Goal: Task Accomplishment & Management: Complete application form

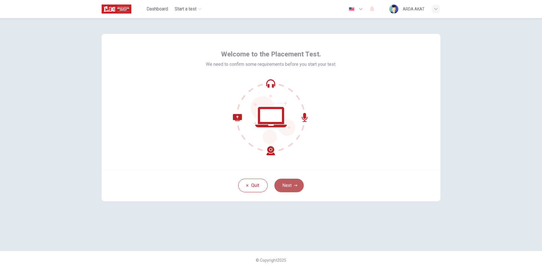
click at [291, 186] on button "Next" at bounding box center [288, 186] width 29 height 14
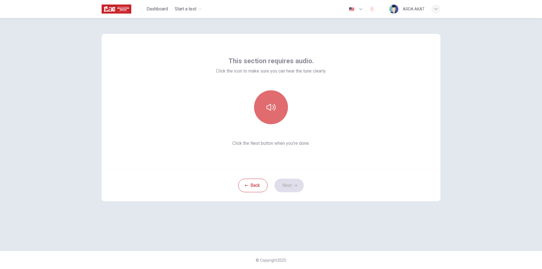
click at [276, 112] on button "button" at bounding box center [271, 107] width 34 height 34
click at [298, 184] on button "Next" at bounding box center [288, 186] width 29 height 14
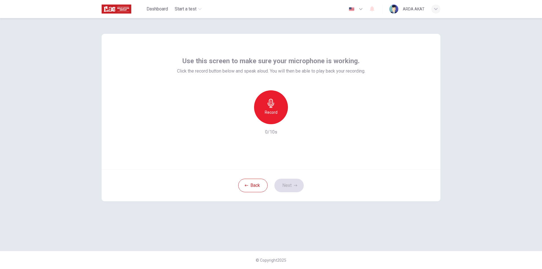
click at [272, 117] on div "Record" at bounding box center [271, 107] width 34 height 34
click at [296, 184] on button "Next" at bounding box center [288, 186] width 29 height 14
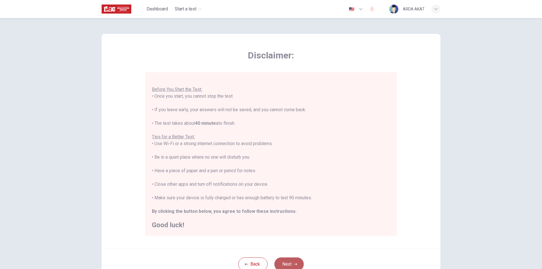
click at [293, 258] on button "Next" at bounding box center [288, 264] width 29 height 14
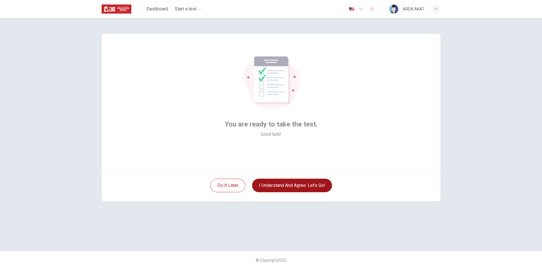
click at [288, 189] on button "I understand and agree. Let’s go!" at bounding box center [292, 186] width 80 height 14
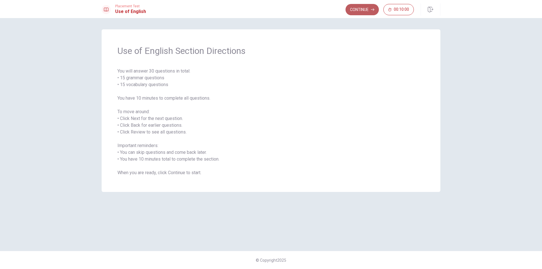
click at [370, 10] on button "Continue" at bounding box center [362, 9] width 33 height 11
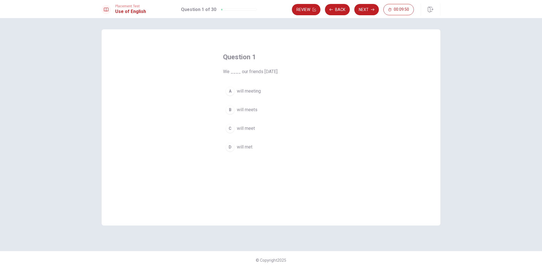
click at [232, 128] on div "C" at bounding box center [230, 128] width 9 height 9
click at [369, 9] on button "Next" at bounding box center [366, 9] width 25 height 11
click at [337, 8] on button "Back" at bounding box center [337, 9] width 25 height 11
click at [362, 8] on button "Next" at bounding box center [366, 9] width 25 height 11
click at [230, 130] on div "C" at bounding box center [230, 128] width 9 height 9
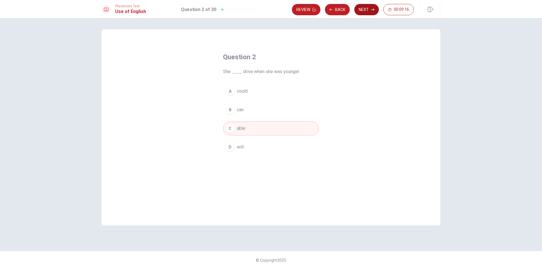
click at [363, 9] on button "Next" at bounding box center [366, 9] width 25 height 11
click at [239, 131] on span "am put" at bounding box center [243, 128] width 13 height 7
click at [262, 147] on button "D put" at bounding box center [271, 147] width 96 height 14
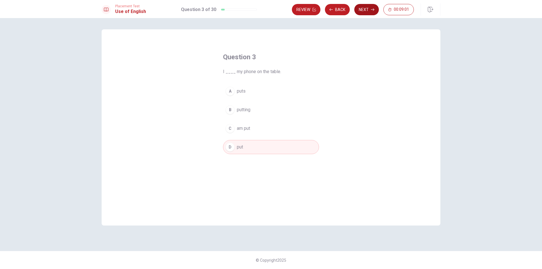
click at [368, 9] on button "Next" at bounding box center [366, 9] width 25 height 11
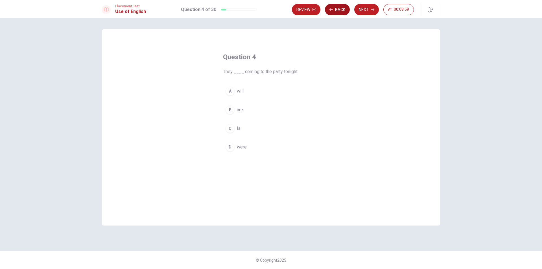
click at [333, 11] on button "Back" at bounding box center [337, 9] width 25 height 11
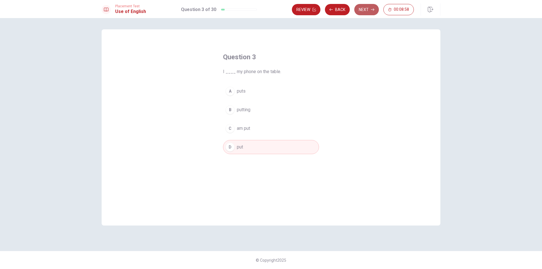
click at [360, 10] on button "Next" at bounding box center [366, 9] width 25 height 11
click at [235, 113] on button "B are" at bounding box center [271, 110] width 96 height 14
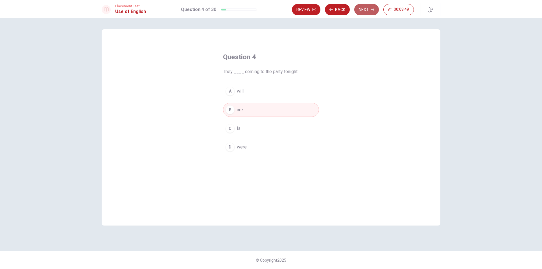
click at [368, 10] on button "Next" at bounding box center [366, 9] width 25 height 11
click at [236, 130] on button "C flower" at bounding box center [271, 128] width 96 height 14
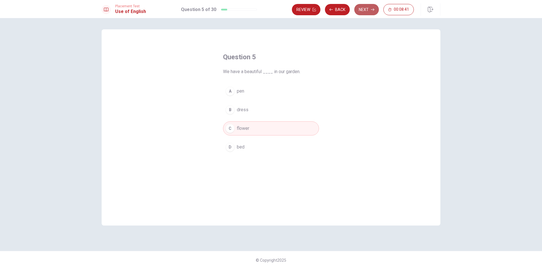
click at [368, 10] on button "Next" at bounding box center [366, 9] width 25 height 11
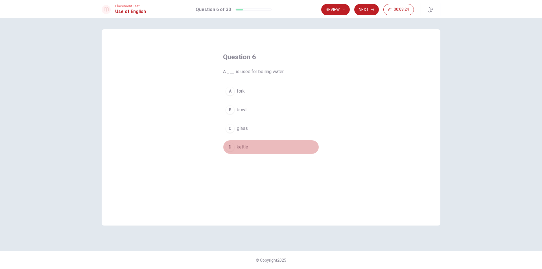
click at [237, 149] on span "kettle" at bounding box center [242, 147] width 11 height 7
click at [359, 9] on button "Next" at bounding box center [366, 9] width 25 height 11
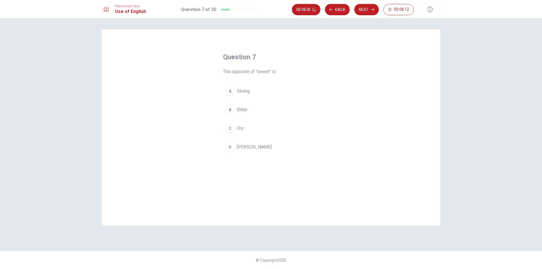
click at [234, 147] on div "D" at bounding box center [230, 147] width 9 height 9
click at [364, 14] on button "Next" at bounding box center [366, 9] width 25 height 11
click at [230, 91] on div "A" at bounding box center [230, 91] width 9 height 9
click at [369, 9] on button "Next" at bounding box center [366, 9] width 25 height 11
click at [245, 147] on span "short" at bounding box center [242, 147] width 10 height 7
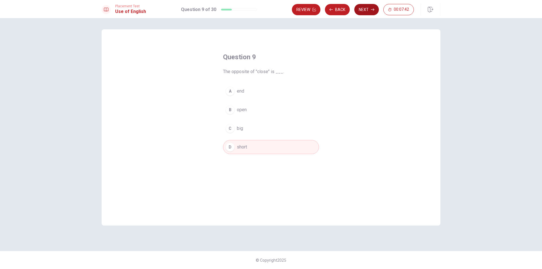
click at [364, 10] on button "Next" at bounding box center [366, 9] width 25 height 11
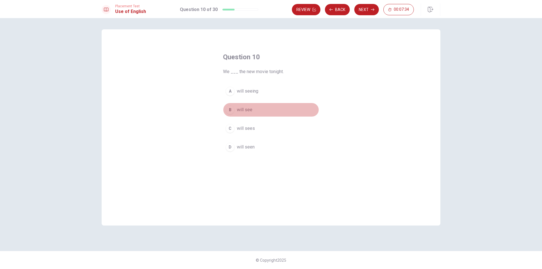
click at [250, 111] on span "will see" at bounding box center [245, 109] width 16 height 7
click at [373, 7] on button "Next" at bounding box center [366, 9] width 25 height 11
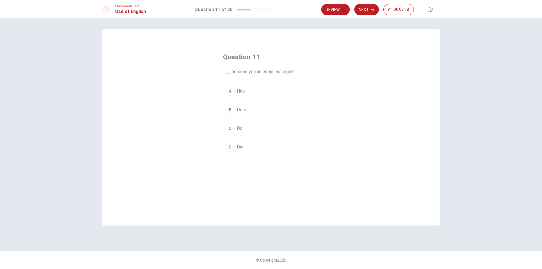
click at [230, 148] on div "D" at bounding box center [230, 147] width 9 height 9
click at [372, 11] on button "Next" at bounding box center [366, 9] width 25 height 11
click at [337, 7] on button "Back" at bounding box center [337, 9] width 25 height 11
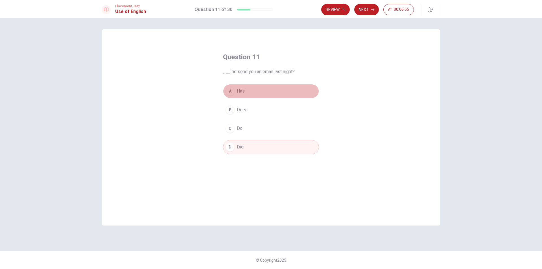
click at [233, 93] on div "A" at bounding box center [230, 91] width 9 height 9
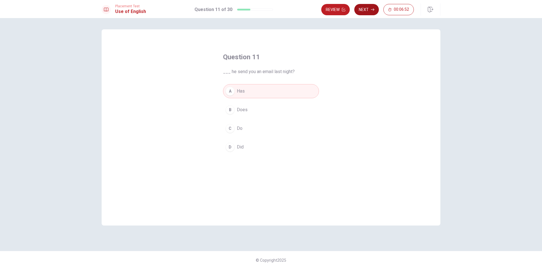
click at [364, 11] on button "Next" at bounding box center [366, 9] width 25 height 11
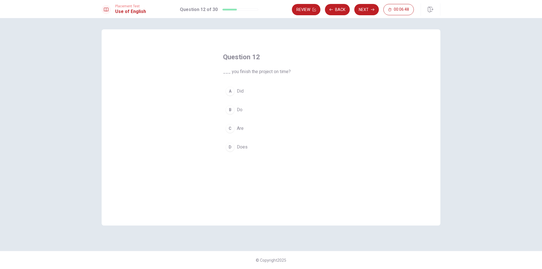
click at [228, 89] on div "A" at bounding box center [230, 91] width 9 height 9
click at [372, 12] on button "Next" at bounding box center [366, 9] width 25 height 11
click at [249, 107] on button "B were" at bounding box center [271, 110] width 96 height 14
click at [367, 13] on button "Next" at bounding box center [366, 9] width 25 height 11
click at [243, 91] on button "A Is" at bounding box center [271, 91] width 96 height 14
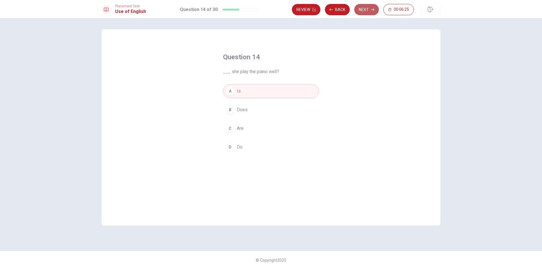
click at [371, 7] on button "Next" at bounding box center [366, 9] width 25 height 11
click at [246, 111] on span "microwave" at bounding box center [247, 109] width 21 height 7
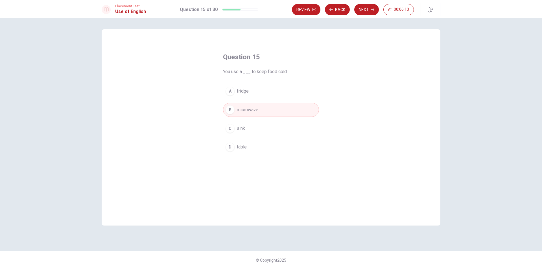
click at [258, 89] on button "A fridge" at bounding box center [271, 91] width 96 height 14
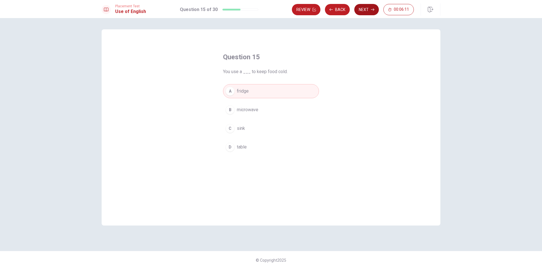
click at [360, 10] on button "Next" at bounding box center [366, 9] width 25 height 11
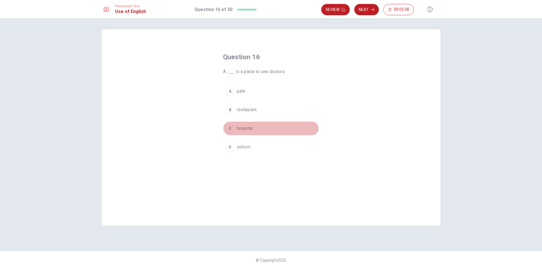
click at [257, 128] on button "C hospital" at bounding box center [271, 128] width 96 height 14
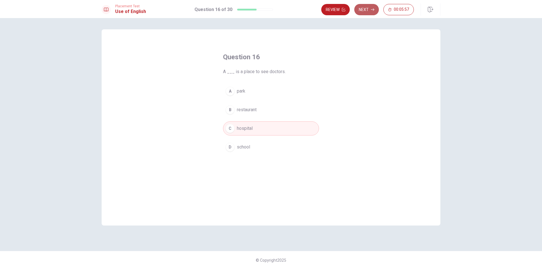
click at [367, 9] on button "Next" at bounding box center [366, 9] width 25 height 11
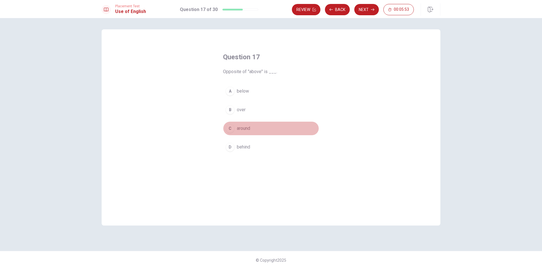
click at [234, 131] on button "C around" at bounding box center [271, 128] width 96 height 14
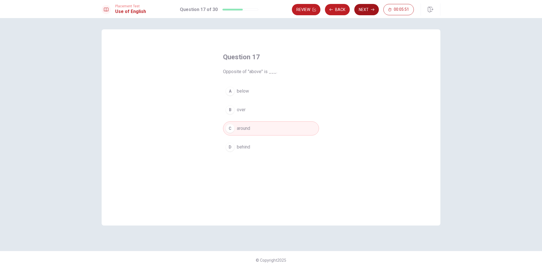
click at [367, 12] on button "Next" at bounding box center [366, 9] width 25 height 11
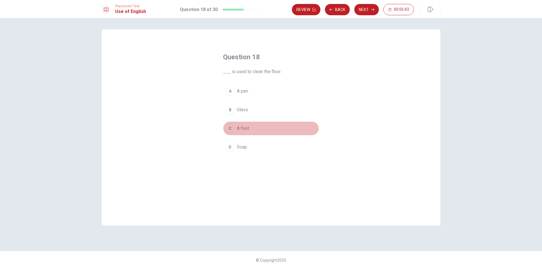
click at [234, 128] on div "C" at bounding box center [230, 128] width 9 height 9
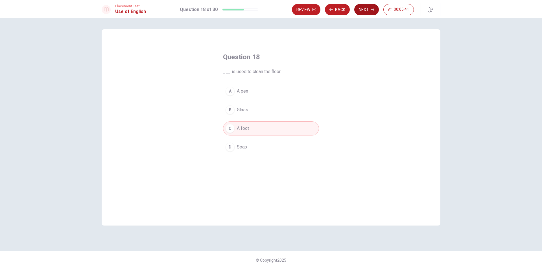
click at [374, 10] on icon "button" at bounding box center [372, 9] width 3 height 3
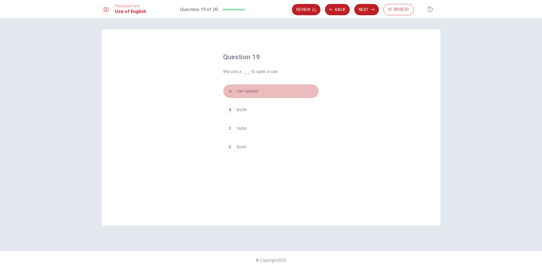
click at [261, 92] on button "A can opener" at bounding box center [271, 91] width 96 height 14
click at [242, 130] on span "radio" at bounding box center [242, 128] width 10 height 7
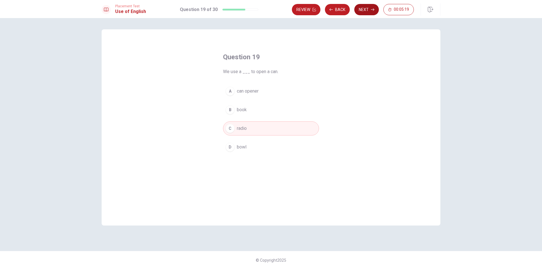
click at [368, 8] on button "Next" at bounding box center [366, 9] width 25 height 11
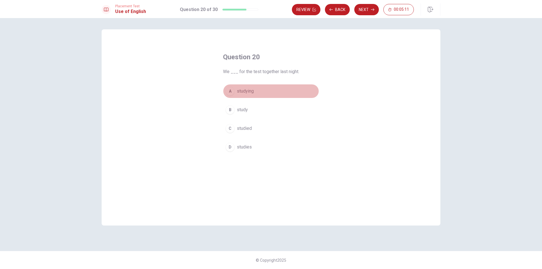
click at [240, 88] on span "studying" at bounding box center [245, 91] width 17 height 7
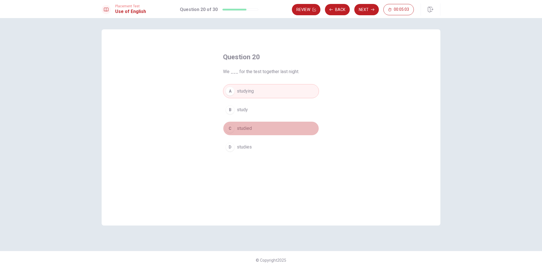
click at [271, 128] on button "C studied" at bounding box center [271, 128] width 96 height 14
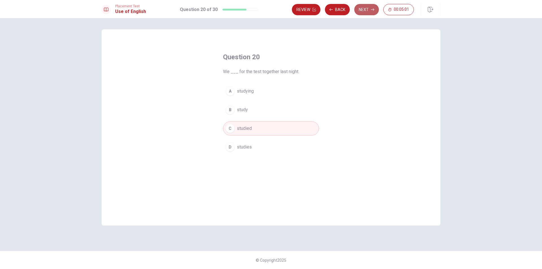
click at [364, 5] on button "Next" at bounding box center [366, 9] width 25 height 11
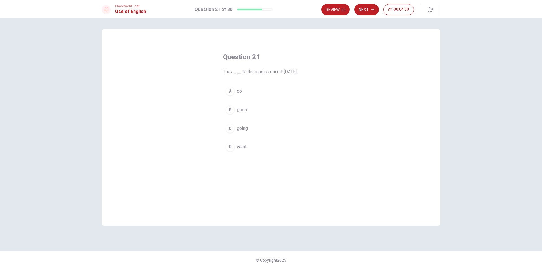
click at [230, 147] on div "D" at bounding box center [230, 147] width 9 height 9
click at [372, 12] on button "Next" at bounding box center [366, 9] width 25 height 11
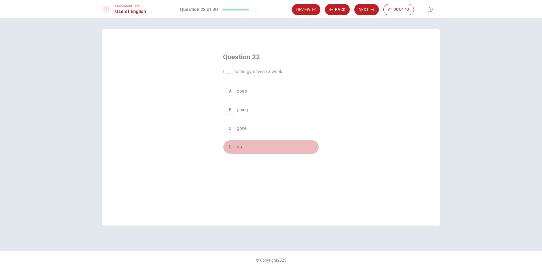
click at [235, 149] on button "D go" at bounding box center [271, 147] width 96 height 14
click at [366, 11] on button "Next" at bounding box center [366, 9] width 25 height 11
click at [340, 7] on button "Back" at bounding box center [337, 9] width 25 height 11
click at [364, 8] on button "Next" at bounding box center [366, 9] width 25 height 11
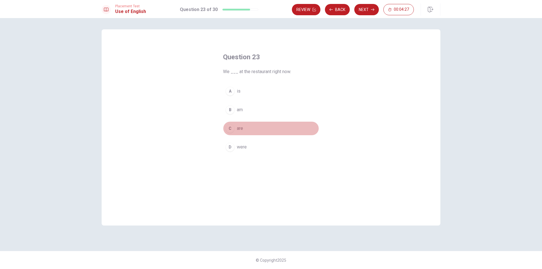
click at [231, 131] on div "C" at bounding box center [230, 128] width 9 height 9
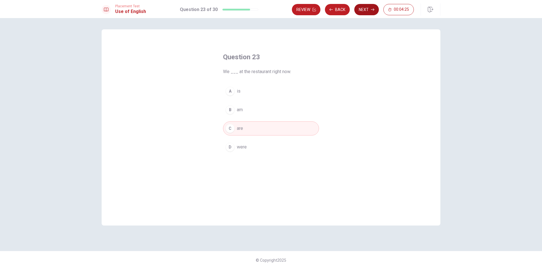
click at [364, 9] on button "Next" at bounding box center [366, 9] width 25 height 11
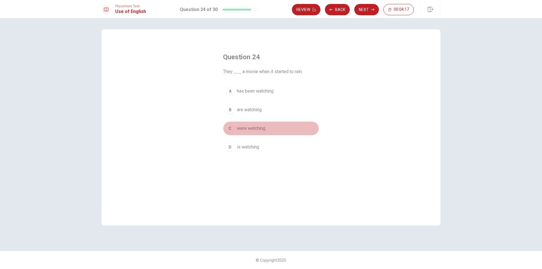
click at [233, 131] on div "C" at bounding box center [230, 128] width 9 height 9
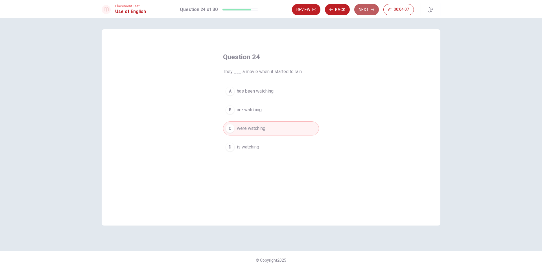
click at [364, 10] on button "Next" at bounding box center [366, 9] width 25 height 11
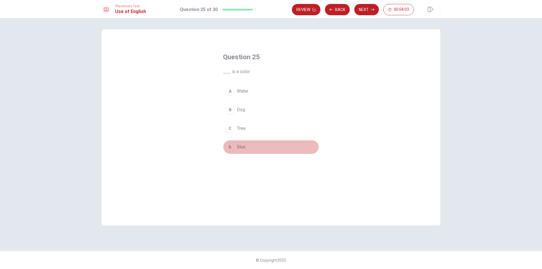
click at [247, 150] on button "D Blue" at bounding box center [271, 147] width 96 height 14
click at [364, 9] on button "Next" at bounding box center [366, 9] width 25 height 11
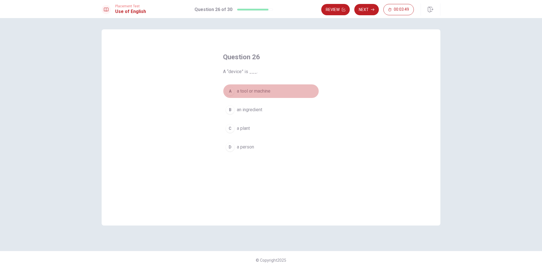
click at [253, 93] on span "a tool or machine" at bounding box center [254, 91] width 34 height 7
click at [361, 11] on button "Next" at bounding box center [366, 9] width 25 height 11
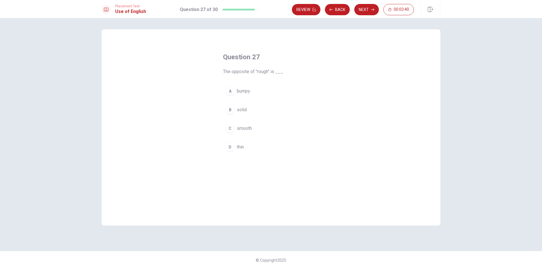
click at [250, 92] on span "bumpy" at bounding box center [243, 91] width 13 height 7
click at [239, 110] on span "solid" at bounding box center [242, 109] width 10 height 7
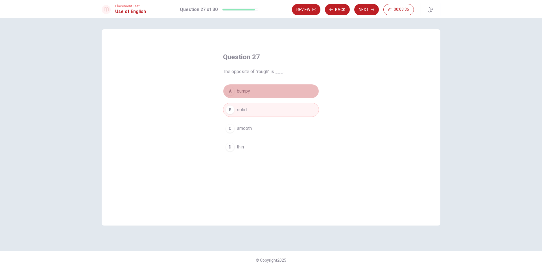
click at [261, 90] on button "A bumpy" at bounding box center [271, 91] width 96 height 14
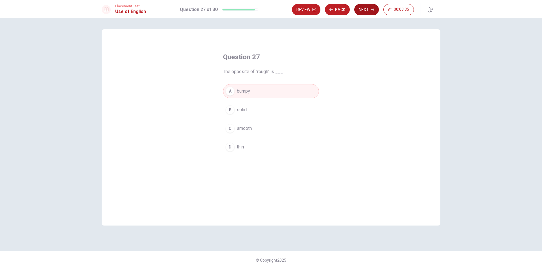
click at [364, 10] on button "Next" at bounding box center [366, 9] width 25 height 11
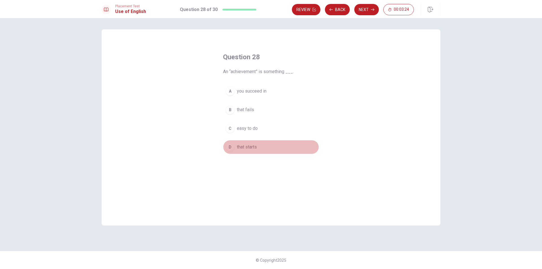
click at [261, 147] on button "D that starts" at bounding box center [271, 147] width 96 height 14
click at [366, 11] on button "Next" at bounding box center [366, 9] width 25 height 11
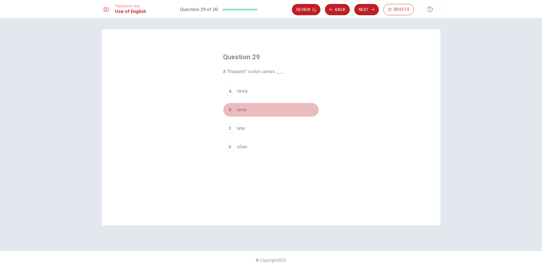
click at [229, 110] on div "B" at bounding box center [230, 109] width 9 height 9
click at [359, 10] on button "Next" at bounding box center [366, 9] width 25 height 11
click at [258, 109] on button "B will meet" at bounding box center [271, 110] width 96 height 14
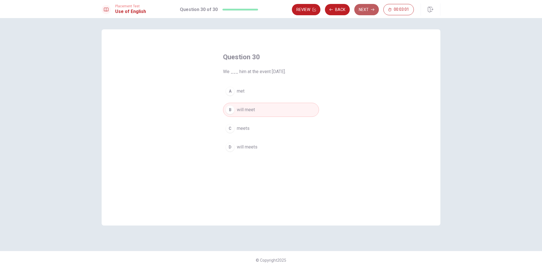
click at [369, 8] on button "Next" at bounding box center [366, 9] width 25 height 11
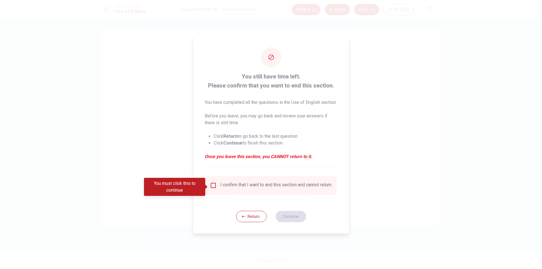
click at [212, 189] on input "You must click this to continue" at bounding box center [213, 185] width 7 height 7
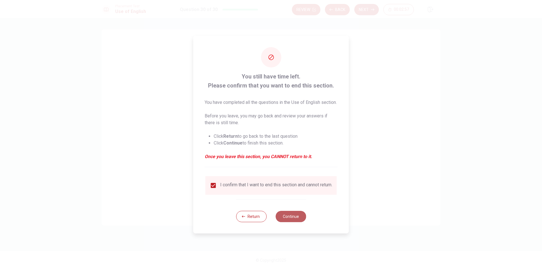
click at [286, 222] on button "Continue" at bounding box center [291, 216] width 30 height 11
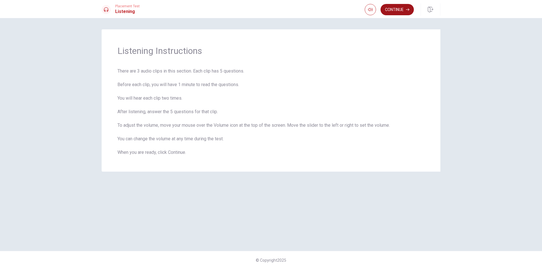
click at [391, 11] on button "Continue" at bounding box center [397, 9] width 33 height 11
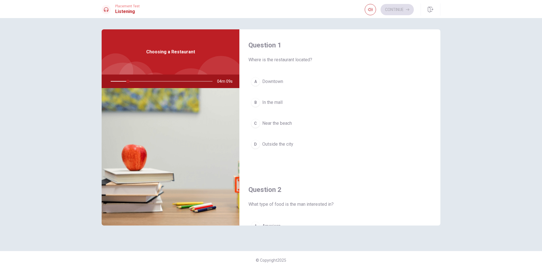
drag, startPoint x: 127, startPoint y: 81, endPoint x: 139, endPoint y: 79, distance: 11.7
click at [139, 79] on div at bounding box center [160, 82] width 113 height 14
click at [297, 82] on button "A Downtown" at bounding box center [339, 82] width 183 height 14
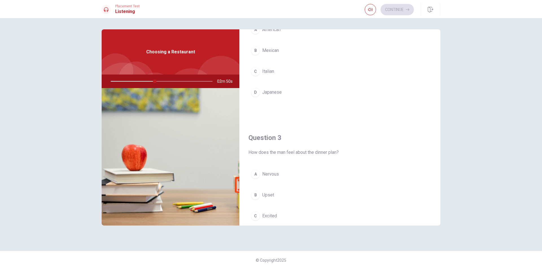
scroll to position [169, 0]
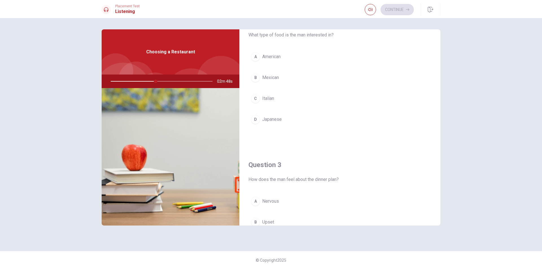
click at [280, 99] on button "C Italian" at bounding box center [339, 98] width 183 height 14
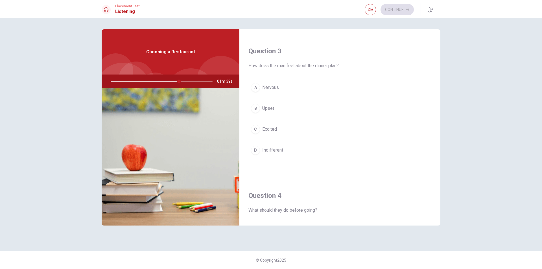
scroll to position [272, 0]
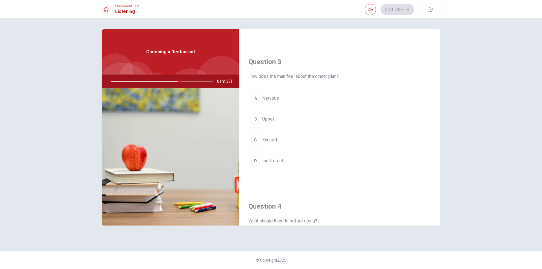
click at [274, 140] on span "Excited" at bounding box center [269, 140] width 15 height 7
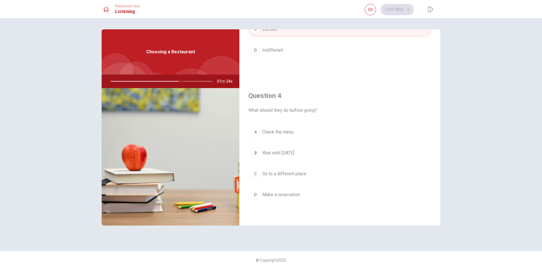
scroll to position [385, 0]
click at [263, 192] on span "Make a reservation" at bounding box center [281, 192] width 38 height 7
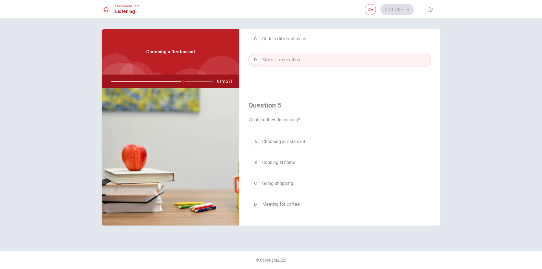
scroll to position [527, 0]
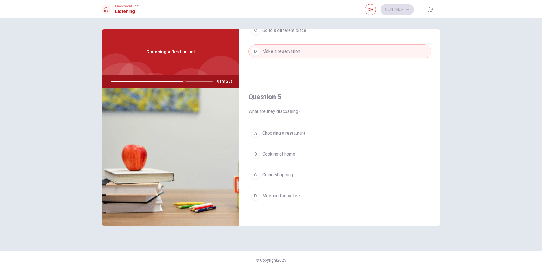
click at [305, 133] on span "Choosing a restaurant" at bounding box center [283, 133] width 43 height 7
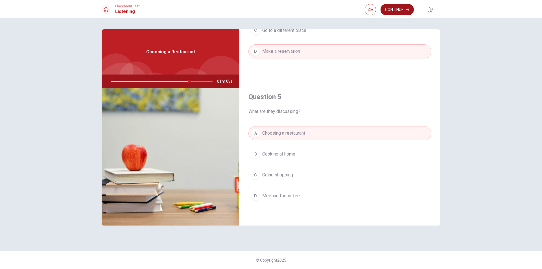
click at [401, 9] on button "Continue" at bounding box center [397, 9] width 33 height 11
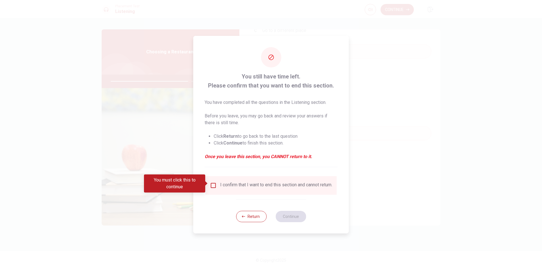
click at [210, 182] on input "You must click this to continue" at bounding box center [213, 185] width 7 height 7
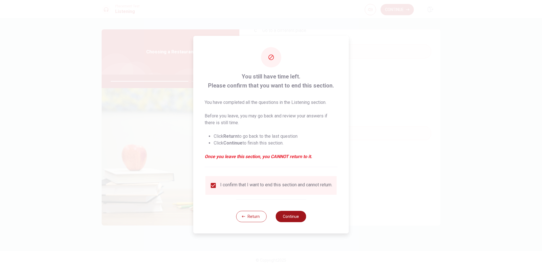
click at [285, 216] on button "Continue" at bounding box center [291, 216] width 30 height 11
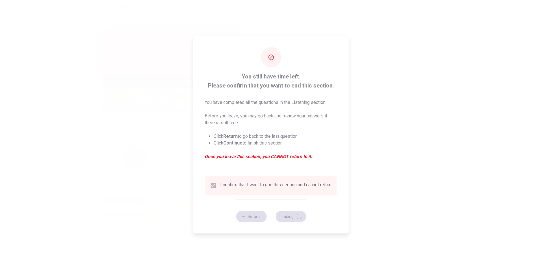
type input "79"
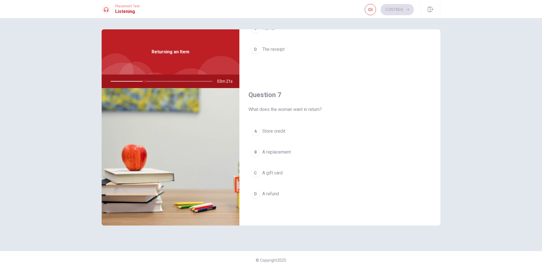
scroll to position [113, 0]
click at [297, 177] on button "D A refund" at bounding box center [339, 176] width 183 height 14
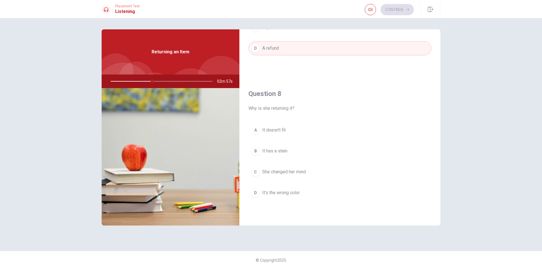
scroll to position [254, 0]
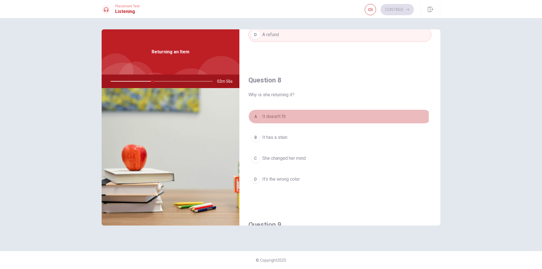
click at [291, 117] on button "A It doesn’t fit" at bounding box center [339, 117] width 183 height 14
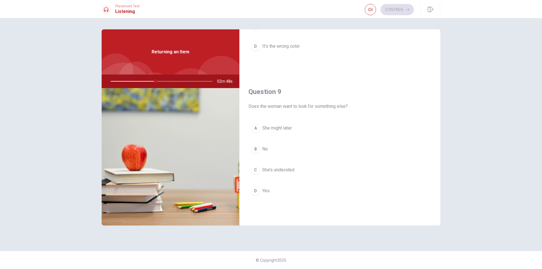
scroll to position [395, 0]
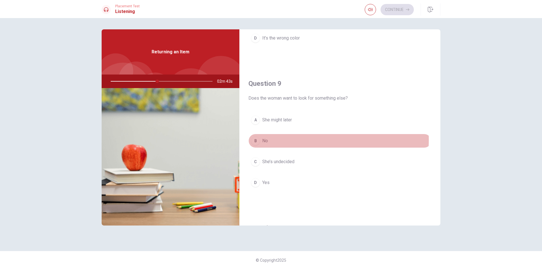
click at [308, 140] on button "B No" at bounding box center [339, 141] width 183 height 14
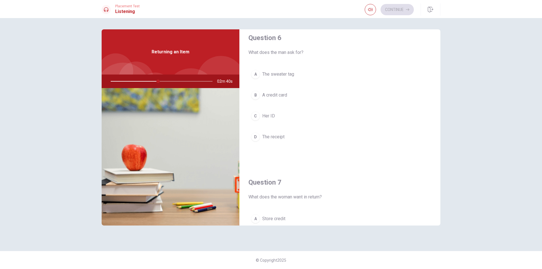
scroll to position [0, 0]
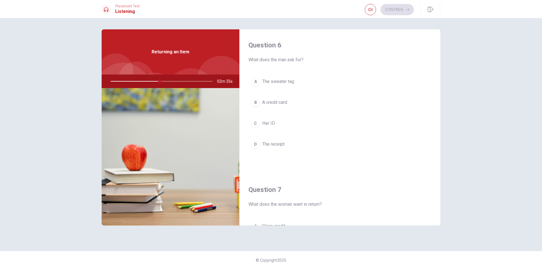
click at [293, 83] on span "The sweater tag" at bounding box center [278, 81] width 32 height 7
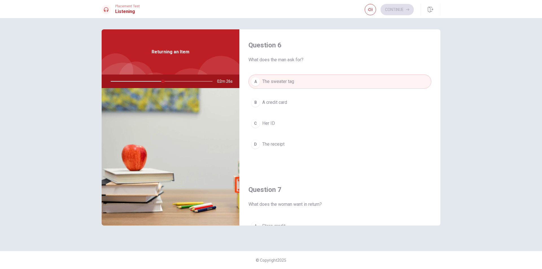
click at [288, 122] on button "C Her ID" at bounding box center [339, 123] width 183 height 14
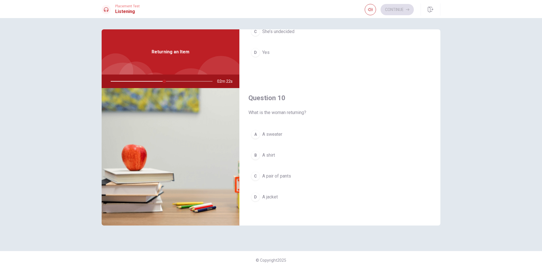
scroll to position [527, 0]
click at [292, 132] on button "A A sweater" at bounding box center [339, 133] width 183 height 14
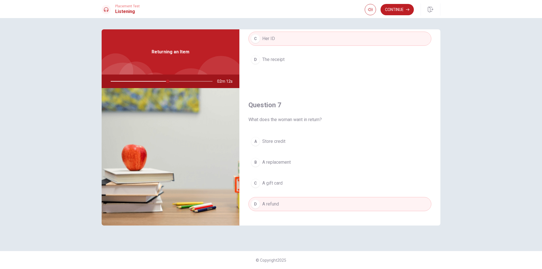
scroll to position [75, 0]
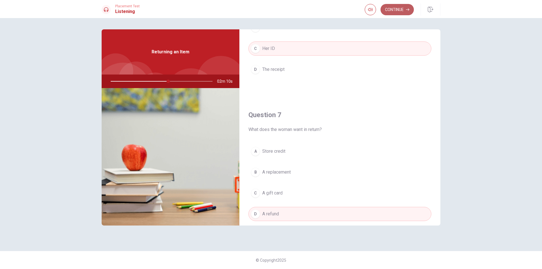
click at [398, 11] on button "Continue" at bounding box center [397, 9] width 33 height 11
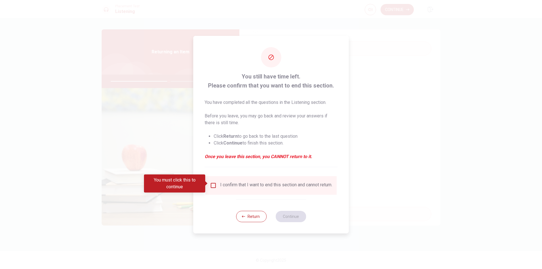
click at [210, 183] on input "You must click this to continue" at bounding box center [213, 185] width 7 height 7
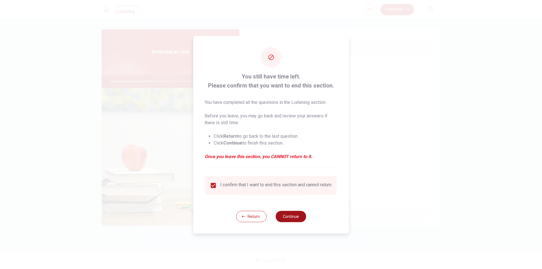
click at [288, 219] on button "Continue" at bounding box center [291, 216] width 30 height 11
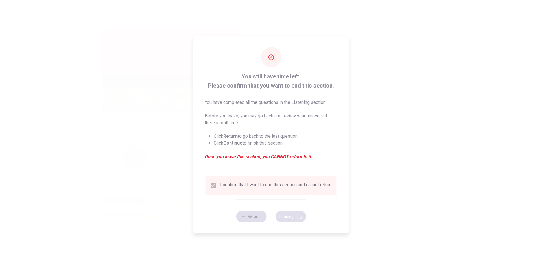
type input "58"
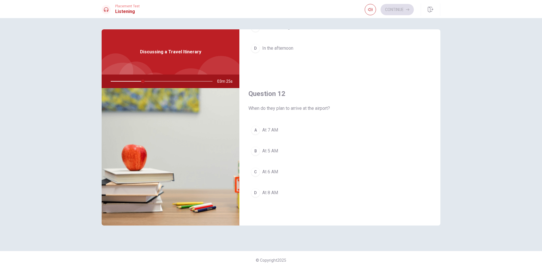
scroll to position [113, 0]
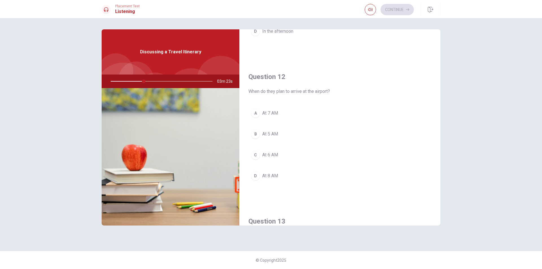
click at [270, 156] on span "At 6 AM" at bounding box center [270, 155] width 16 height 7
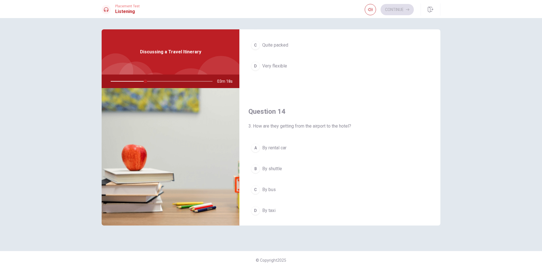
scroll to position [367, 0]
click at [280, 167] on span "By shuttle" at bounding box center [272, 169] width 20 height 7
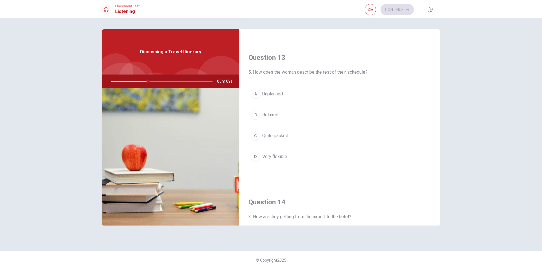
scroll to position [272, 0]
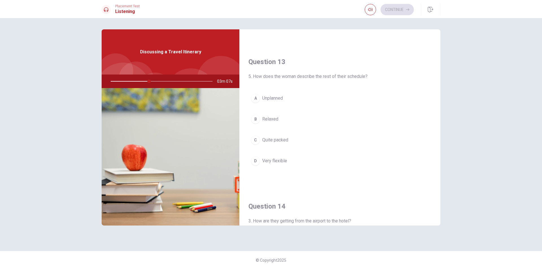
click at [284, 140] on span "Quite packed" at bounding box center [275, 140] width 26 height 7
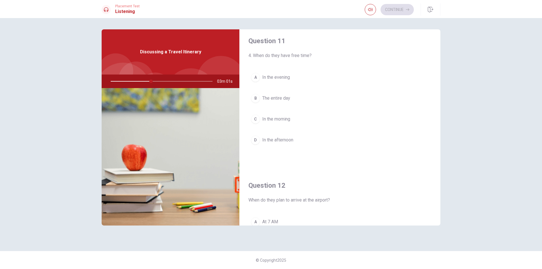
scroll to position [0, 0]
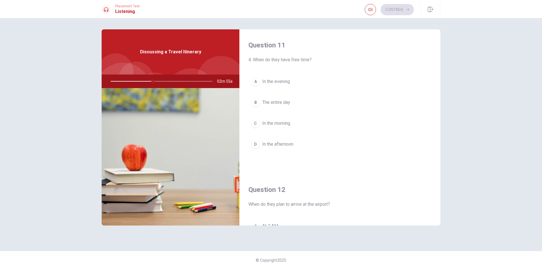
click at [289, 123] on span "In the morning" at bounding box center [276, 123] width 28 height 7
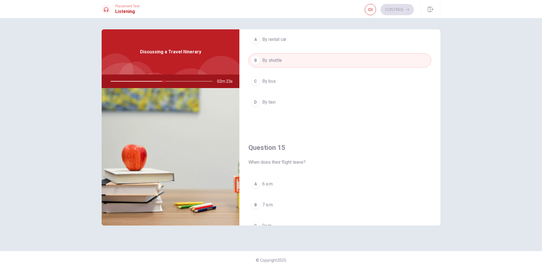
scroll to position [527, 0]
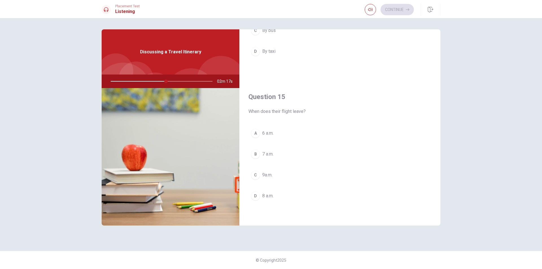
click at [295, 193] on button "D 8 a.m." at bounding box center [339, 196] width 183 height 14
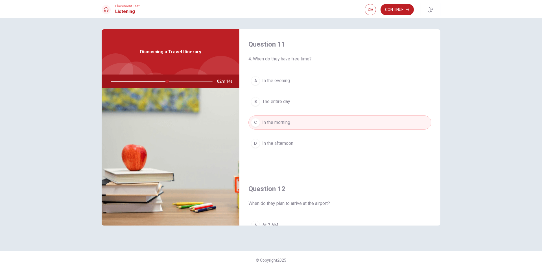
scroll to position [0, 0]
click at [403, 7] on button "Continue" at bounding box center [397, 9] width 33 height 11
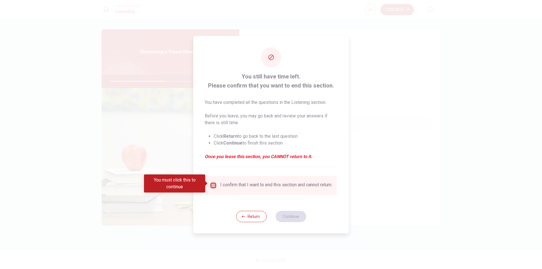
click at [211, 185] on input "You must click this to continue" at bounding box center [213, 185] width 7 height 7
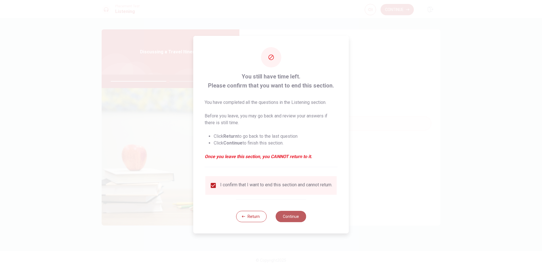
click at [294, 222] on button "Continue" at bounding box center [291, 216] width 30 height 11
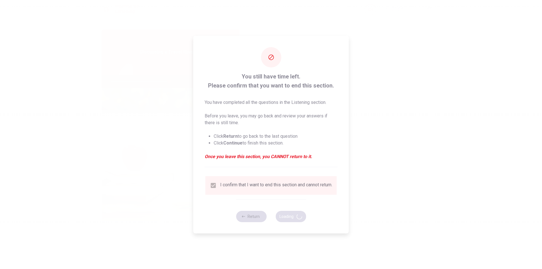
type input "57"
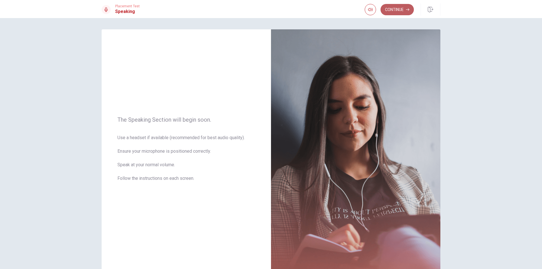
click at [407, 11] on icon "button" at bounding box center [407, 9] width 3 height 3
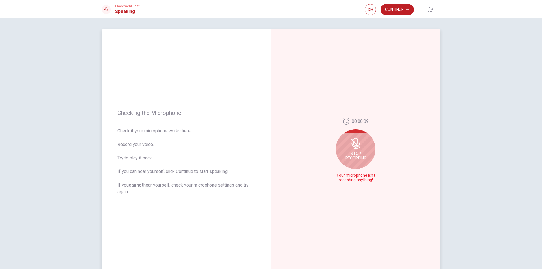
click at [363, 150] on div "Stop Recording" at bounding box center [356, 149] width 40 height 40
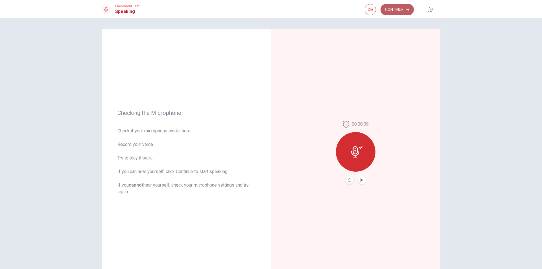
click at [399, 10] on button "Continue" at bounding box center [397, 9] width 33 height 11
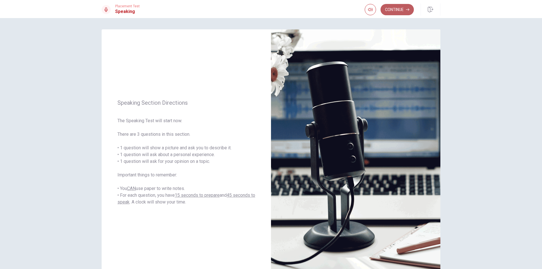
click at [398, 8] on button "Continue" at bounding box center [397, 9] width 33 height 11
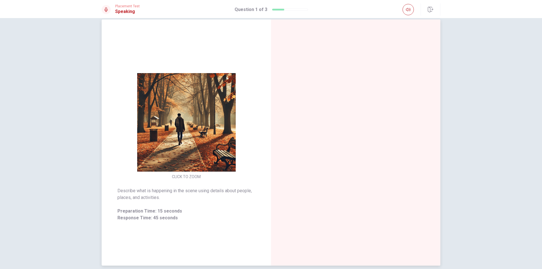
scroll to position [8, 0]
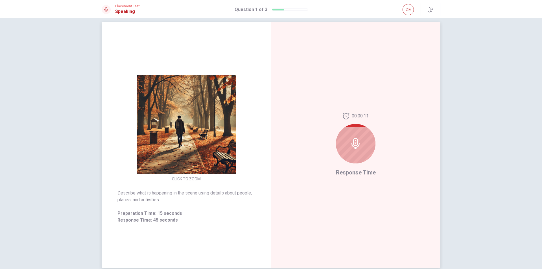
click at [355, 147] on icon at bounding box center [355, 143] width 11 height 11
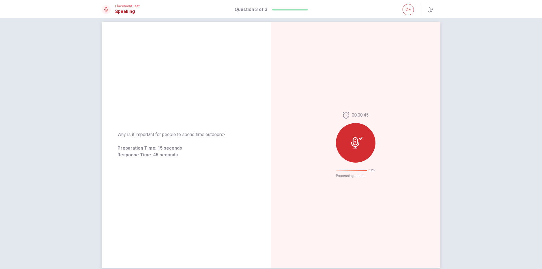
scroll to position [0, 0]
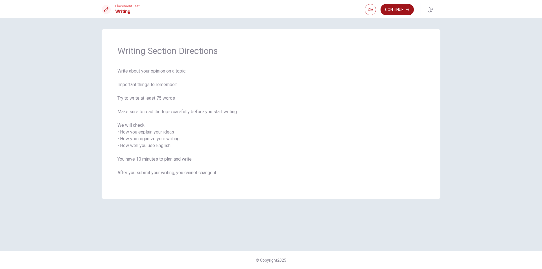
click at [397, 6] on button "Continue" at bounding box center [397, 9] width 33 height 11
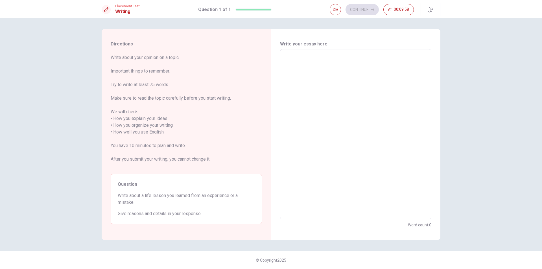
click at [305, 63] on textarea at bounding box center [355, 134] width 143 height 161
type textarea "f"
type textarea "x"
type textarea "fi"
type textarea "x"
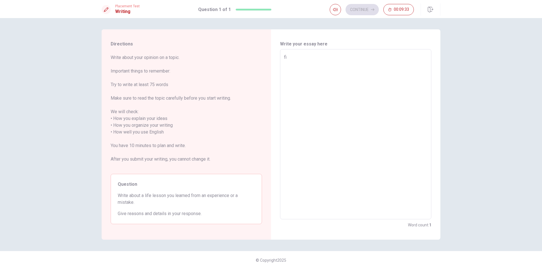
type textarea "fir"
type textarea "x"
type textarea "firs"
type textarea "x"
type textarea "first"
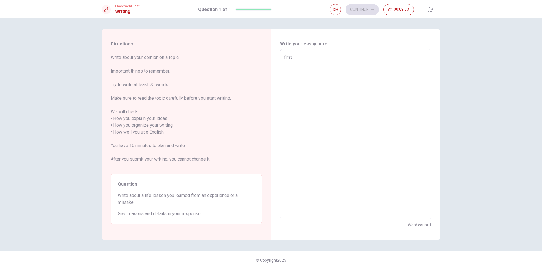
type textarea "x"
type textarea "firstl"
type textarea "x"
type textarea "firstly"
type textarea "x"
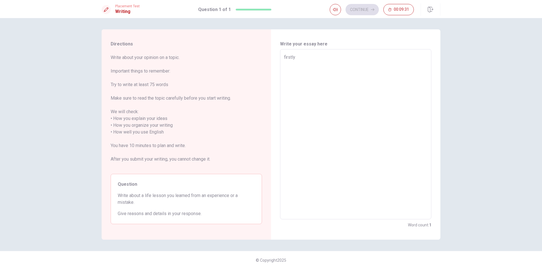
type textarea "firstly"
type textarea "x"
type textarea "firstly y"
type textarea "x"
type textarea "firstly yo"
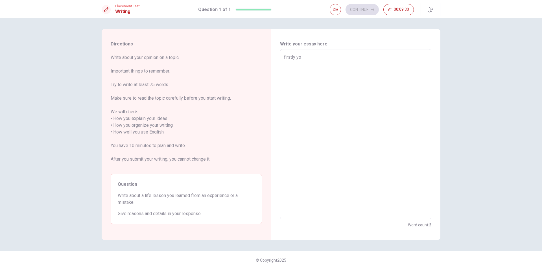
type textarea "x"
type textarea "firstly you"
type textarea "x"
type textarea "firstly youc"
type textarea "x"
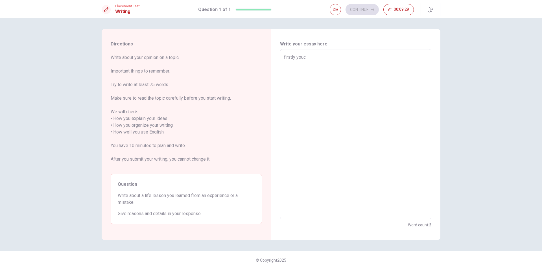
type textarea "firstly youca"
type textarea "x"
type textarea "firstly youcan"
type textarea "x"
type textarea "firstly youcan"
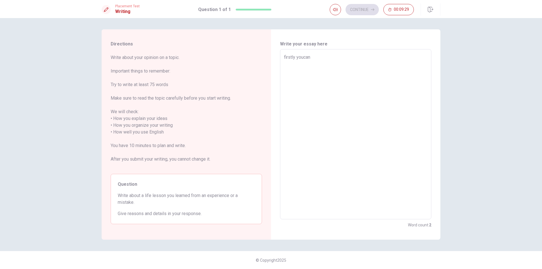
type textarea "x"
type textarea "firstly youcan l"
type textarea "x"
type textarea "firstly youcan le"
type textarea "x"
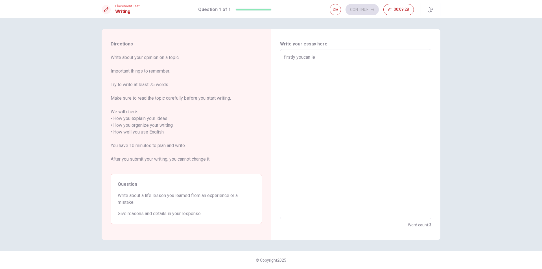
type textarea "firstly youcan lea"
type textarea "x"
type textarea "firstly youcan lean"
type textarea "x"
type textarea "firstly youcan lea"
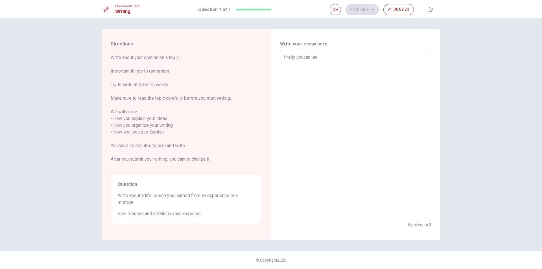
type textarea "x"
type textarea "firstly youcan le"
type textarea "x"
type textarea "firstly youcan lea"
type textarea "x"
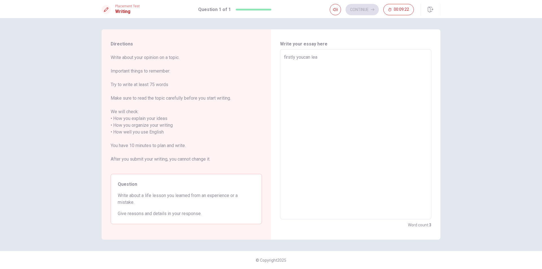
type textarea "firstly youcan [PERSON_NAME]"
type textarea "x"
type textarea "firstly youcan learn"
type textarea "x"
type textarea "firstly youcan learn"
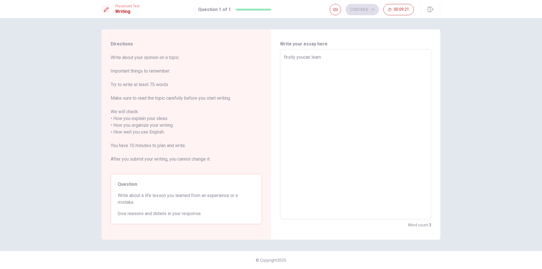
type textarea "x"
type textarea "firstly youcan learn t"
type textarea "x"
type textarea "firstly youcan learn to"
type textarea "x"
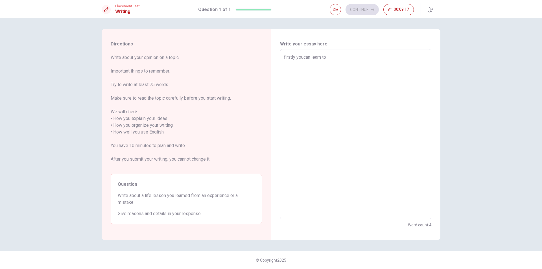
type textarea "firstly youcan learn too"
type textarea "x"
type textarea "firstly youcan learn to"
type textarea "x"
type textarea "firstly youcan learn to"
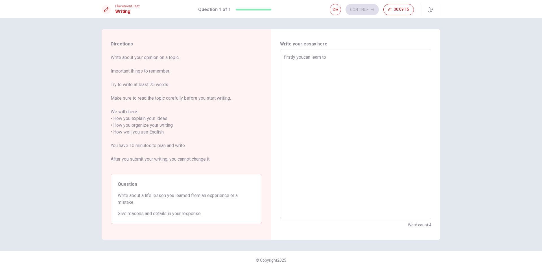
type textarea "x"
type textarea "firstly youcan learn to m"
type textarea "x"
type textarea "firstly youcan learn to ma"
type textarea "x"
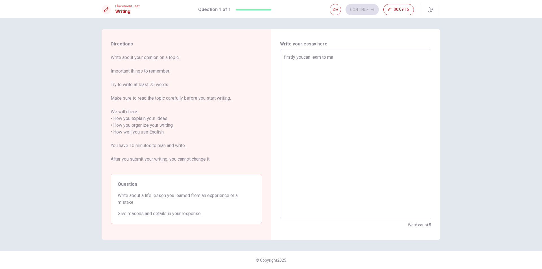
type textarea "firstly youcan learn to man"
type textarea "x"
type textarea "firstly youcan learn to many"
type textarea "x"
type textarea "firstly youcan learn to many"
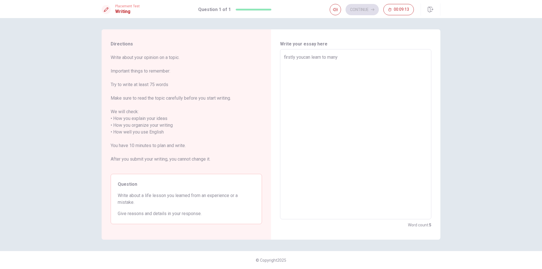
type textarea "x"
type textarea "firstly youcan learn to many t"
type textarea "x"
type textarea "firstly youcan learn to many th"
type textarea "x"
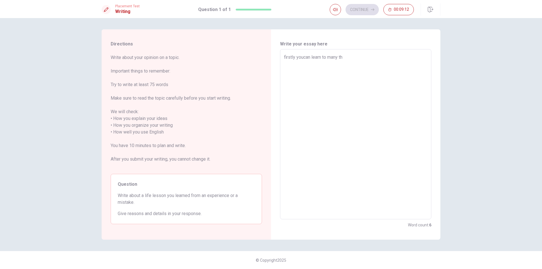
type textarea "firstly youcan learn to many thi"
type textarea "x"
type textarea "firstly youcan learn to many thin"
type textarea "x"
type textarea "firstly youcan learn to many thing"
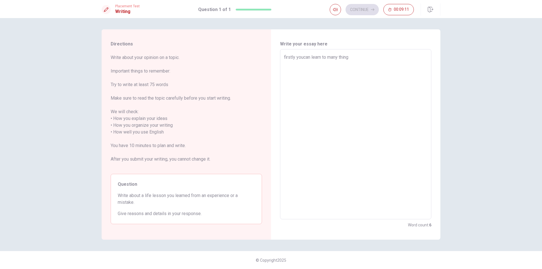
type textarea "x"
type textarea "firstly youcan learn to many things"
type textarea "x"
type textarea "firstly youcan learn to many things"
type textarea "x"
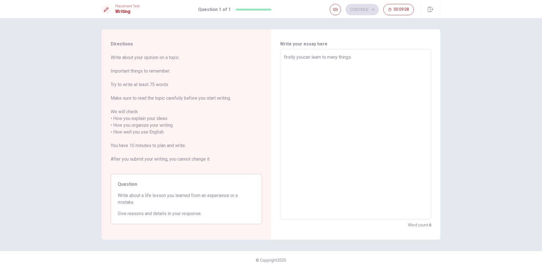
type textarea "firstly youcan learn to many things i"
type textarea "x"
type textarea "firstly youcan learn to many things in"
type textarea "x"
type textarea "firstly youcan learn to many things in"
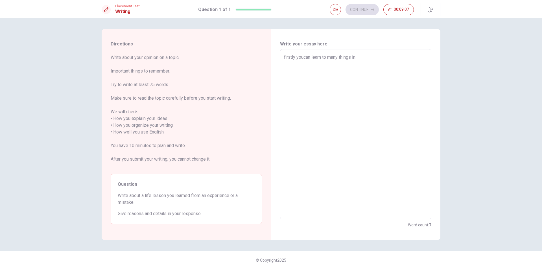
type textarea "x"
type textarea "firstly youcan learn to many things in y"
type textarea "x"
type textarea "firstly youcan learn to many things in yo"
type textarea "x"
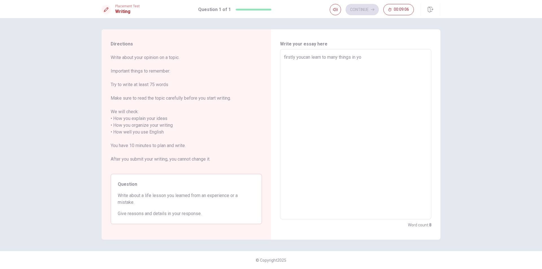
type textarea "firstly youcan learn to many things in you"
type textarea "x"
type textarea "firstly youcan learn to many things in your"
type textarea "x"
type textarea "firstly youcan learn to many things in your"
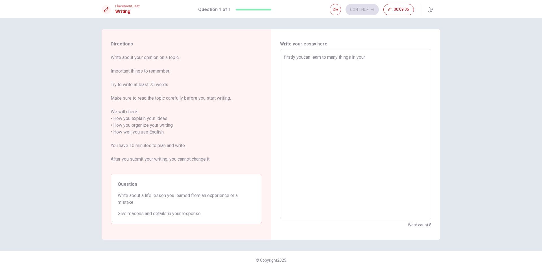
type textarea "x"
type textarea "firstly youcan learn to many things in your m"
type textarea "x"
type textarea "firstly youcan learn to many things in your mi"
type textarea "x"
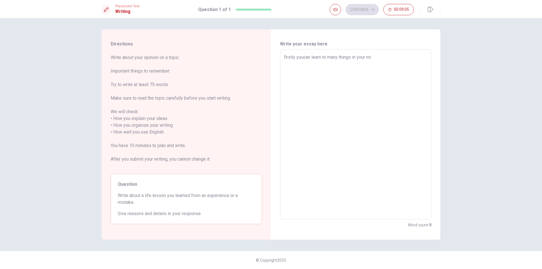
type textarea "firstly youcan learn to many things in your mis"
type textarea "x"
type textarea "firstly youcan learn to many things in your mist"
type textarea "x"
type textarea "firstly youcan learn to many things in your mista"
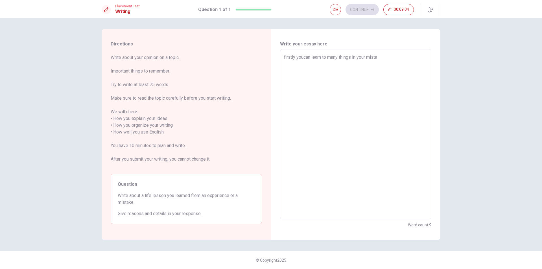
type textarea "x"
type textarea "firstly youcan learn to many things in your [PERSON_NAME]"
type textarea "x"
type textarea "firstly youcan learn to many things in your mistake"
type textarea "x"
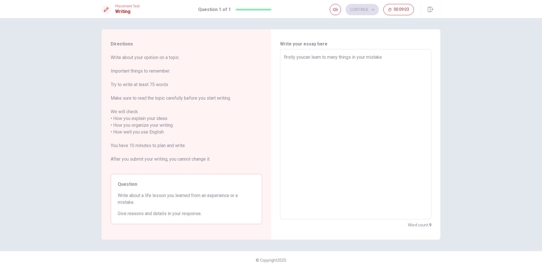
type textarea "firstly youcan learn to many things in your mistake"
type textarea "x"
type textarea "firstly youcan learn to many things in your mistake a"
type textarea "x"
type textarea "firstly youcan learn to many things in your mistake an"
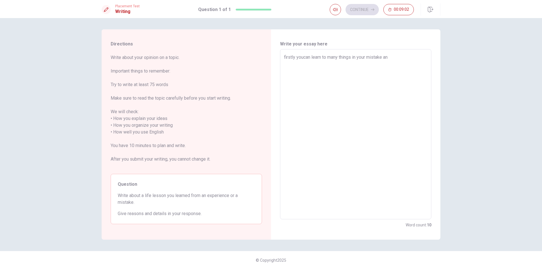
type textarea "x"
type textarea "firstly youcan learn to many things in your mistake and"
type textarea "x"
type textarea "firstly youcan learn to many things in your mistake and"
type textarea "x"
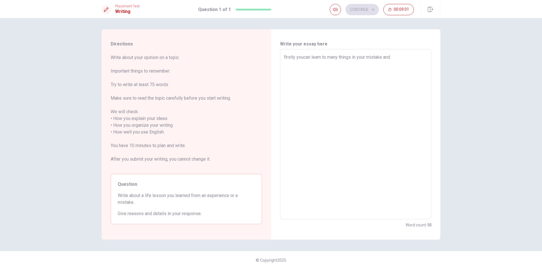
type textarea "firstly youcan learn to many things in your mistake and t"
type textarea "x"
type textarea "firstly youcan learn to many things in your mistake and th"
type textarea "x"
type textarea "firstly youcan learn to many things in your mistake and tha"
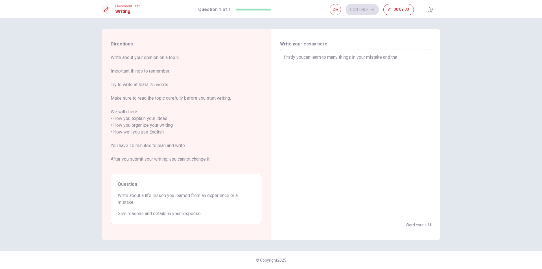
type textarea "x"
type textarea "firstly youcan learn to many things in your mistake and than"
type textarea "x"
type textarea "firstly youcan learn to many things in your mistake and than"
type textarea "x"
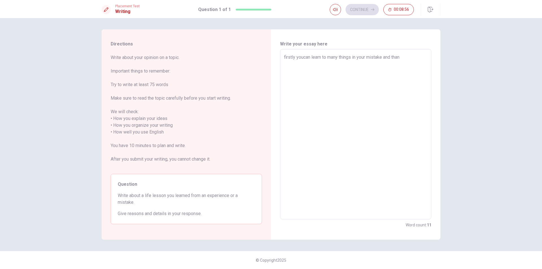
type textarea "firstly youcan learn to many things in your mistake and than y"
type textarea "x"
type textarea "firstly youcan learn to many things in your mistake and than yo"
type textarea "x"
type textarea "firstly youcan learn to many things in your mistake and than you"
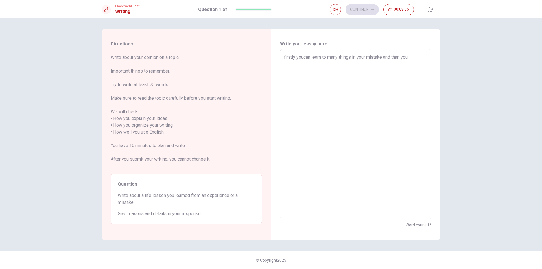
type textarea "x"
type textarea "firstly youcan learn to many things in your mistake and than you"
type textarea "x"
type textarea "firstly youcan learn to many things in your mistake and than you c"
type textarea "x"
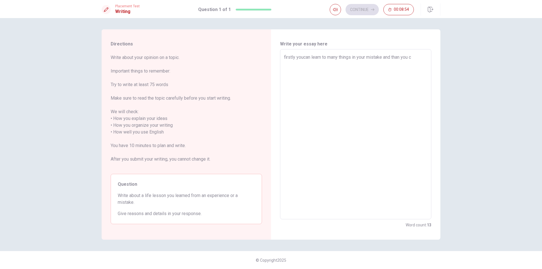
type textarea "firstly youcan learn to many things in your mistake and than you ca"
type textarea "x"
type textarea "firstly youcan learn to many things in your mistake and than you can"
type textarea "x"
type textarea "firstly youcan learn to many things in your mistake and than you can"
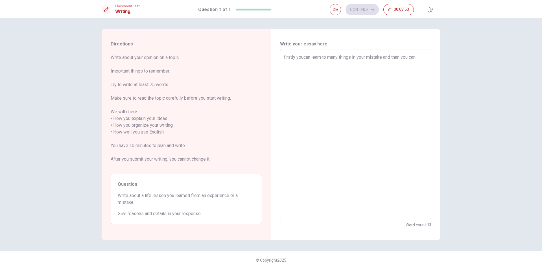
type textarea "x"
type textarea "firstly youcan learn to many things in your mistake and than you can f"
type textarea "x"
type textarea "firstly youcan learn to many things in your mistake and than you can fi"
type textarea "x"
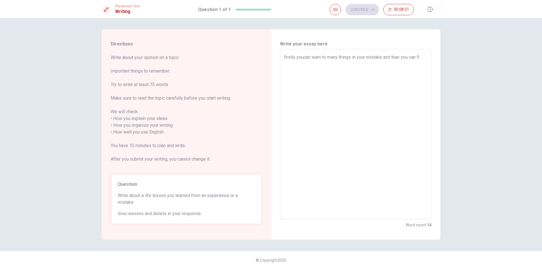
type textarea "firstly youcan learn to many things in your mistake and than you can fix"
type textarea "x"
type textarea "firstly youcan learn to many things in your mistake and than you can fix"
type textarea "x"
type textarea "firstly youcan learn to many things in your mistake and than you can fix y"
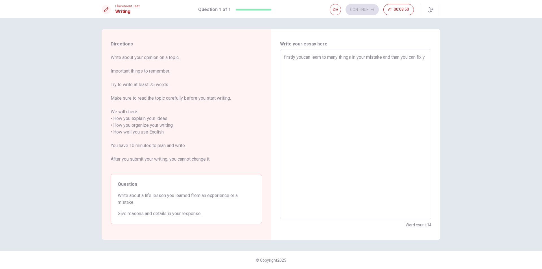
type textarea "x"
type textarea "firstly youcan learn to many things in your mistake and than you can fix yo"
type textarea "x"
type textarea "firstly youcan learn to many things in your mistake and than you can fix you"
type textarea "x"
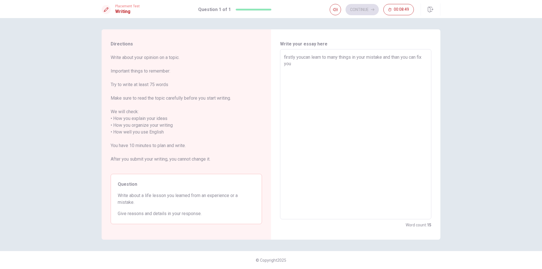
type textarea "firstly youcan learn to many things in your mistake and than you can fix your"
type textarea "x"
type textarea "firstly youcan learn to many things in your mistake and than you can fix your"
type textarea "x"
type textarea "firstly youcan learn to many things in your mistake and than you can fix your o"
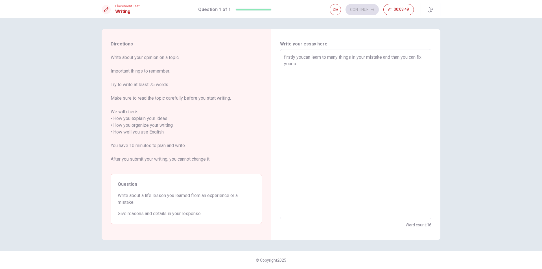
type textarea "x"
type textarea "firstly youcan learn to many things in your mistake and than you can fix your ot"
type textarea "x"
type textarea "firstly youcan learn to many things in your mistake and than you can fix your o…"
type textarea "x"
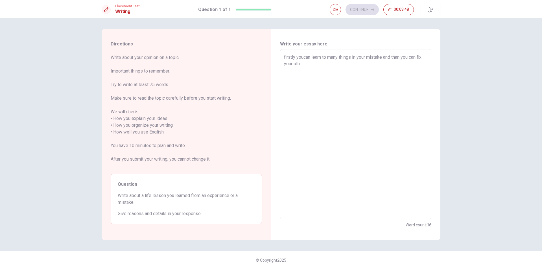
type textarea "firstly youcan learn to many things in your mistake and than you can fix your o…"
type textarea "x"
type textarea "firstly youcan learn to many things in your mistake and than you can fix your o…"
type textarea "x"
type textarea "firstly youcan learn to many things in your mistake and than you can fix your o…"
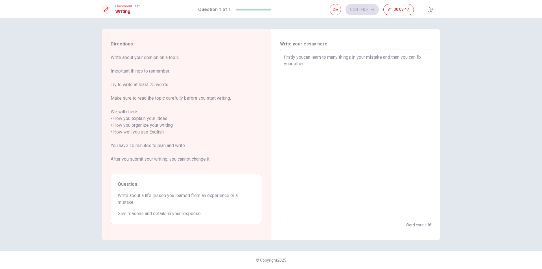
type textarea "x"
type textarea "firstly youcan learn to many things in your mistake and than you can fix your o…"
type textarea "x"
type textarea "firstly youcan learn to many things in your mistake and than you can fix your o…"
type textarea "x"
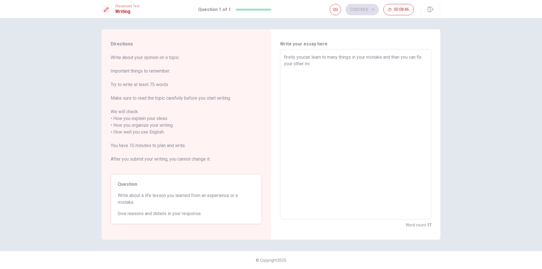
type textarea "firstly youcan learn to many things in your mistake and than you can fix your o…"
type textarea "x"
type textarea "firstly youcan learn to many things in your mistake and than you can fix your o…"
type textarea "x"
type textarea "firstly youcan learn to many things in your mistake and than you can fix your o…"
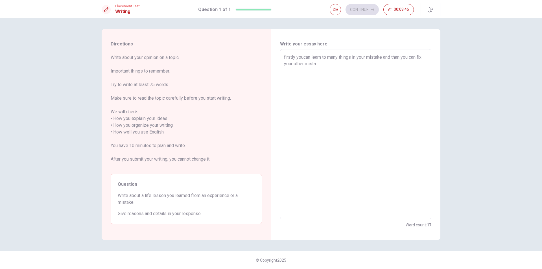
type textarea "x"
type textarea "firstly youcan learn to many things in your mistake and than you can fix your o…"
type textarea "x"
type textarea "firstly youcan learn to many things in your mistake and than you can fix your o…"
type textarea "x"
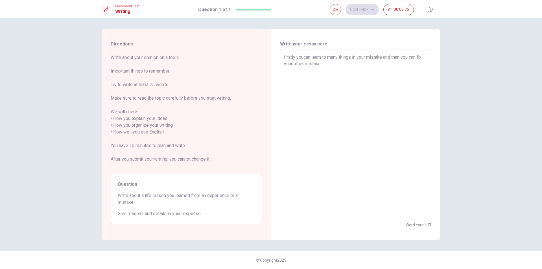
type textarea "firstly youcan learn to many things in your mistake and than you can fix your o…"
type textarea "x"
type textarea "firstly youcan learn to many things in your mistake and than you can fix your o…"
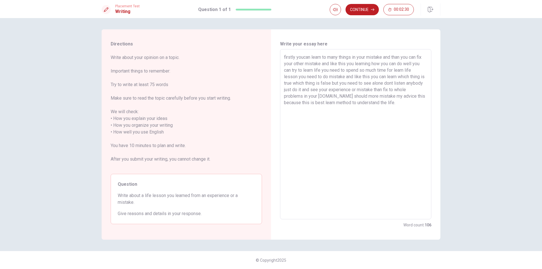
click at [285, 57] on textarea "firstly youcan learn to many things in your mistake and than you can fix your o…" at bounding box center [355, 134] width 143 height 161
click at [305, 56] on textarea "Firstly youcan learn to many things in your mistake and than you can fix your o…" at bounding box center [355, 134] width 143 height 161
click at [366, 8] on button "Continue" at bounding box center [362, 9] width 33 height 11
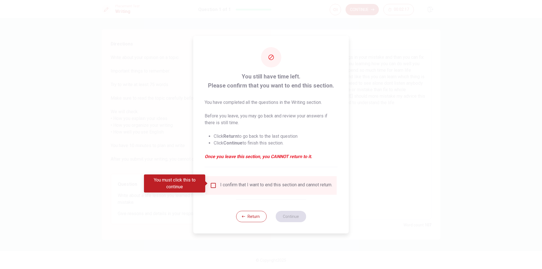
click at [212, 183] on input "You must click this to continue" at bounding box center [213, 185] width 7 height 7
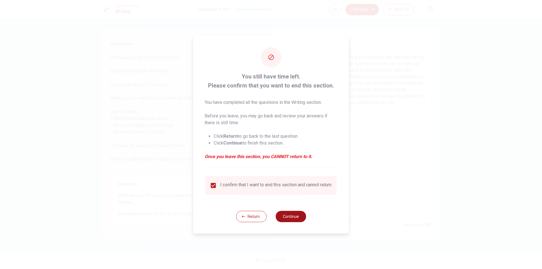
click at [294, 217] on button "Continue" at bounding box center [291, 216] width 30 height 11
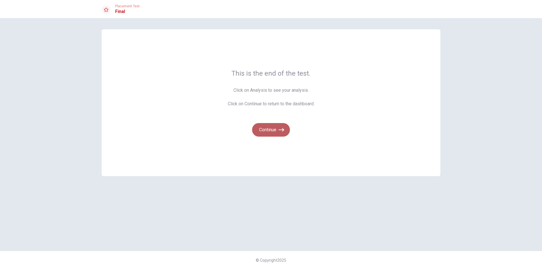
click at [279, 132] on icon "button" at bounding box center [282, 130] width 6 height 6
